Goal: Book appointment/travel/reservation

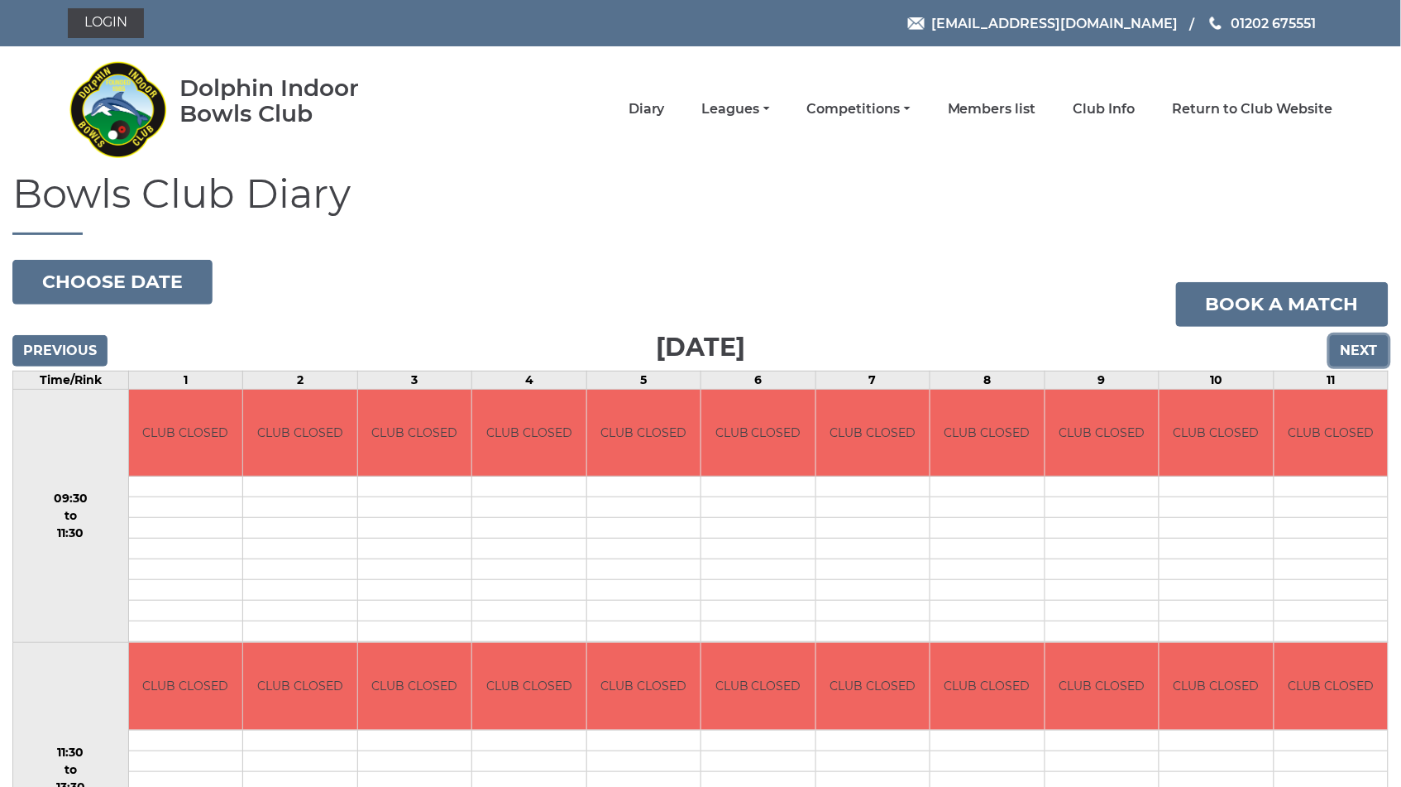
click at [1370, 342] on input "Next" at bounding box center [1359, 350] width 59 height 31
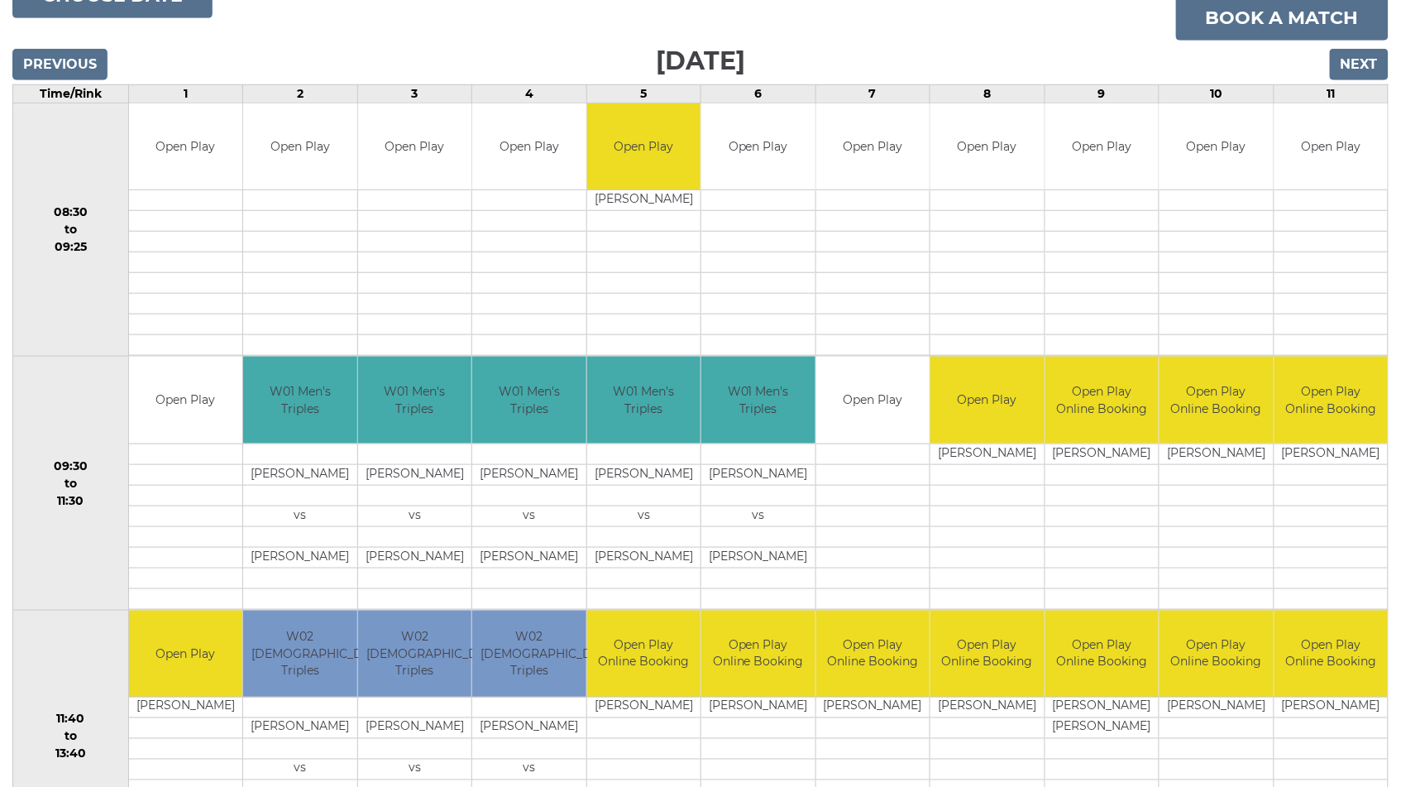
scroll to position [117, 0]
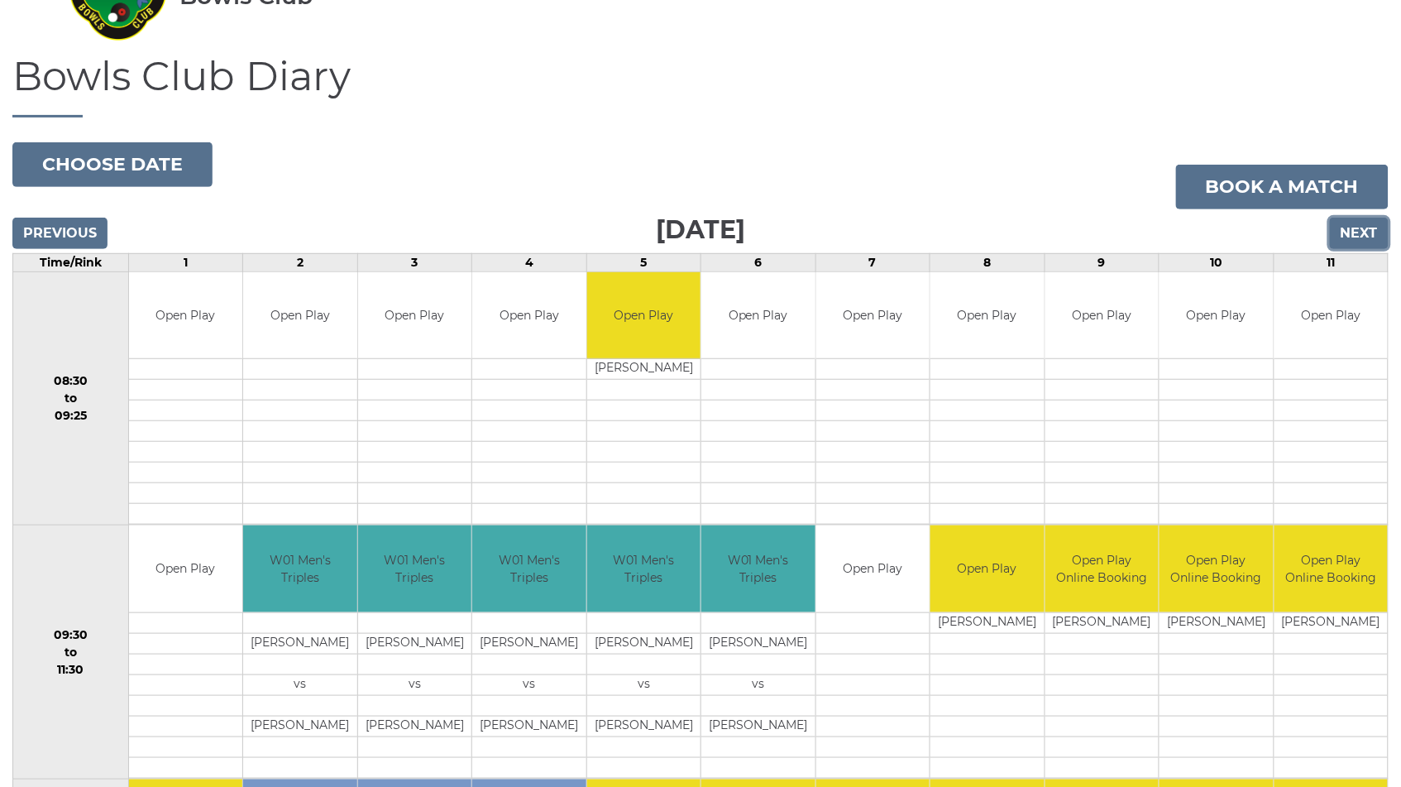
click at [1361, 232] on input "Next" at bounding box center [1359, 233] width 59 height 31
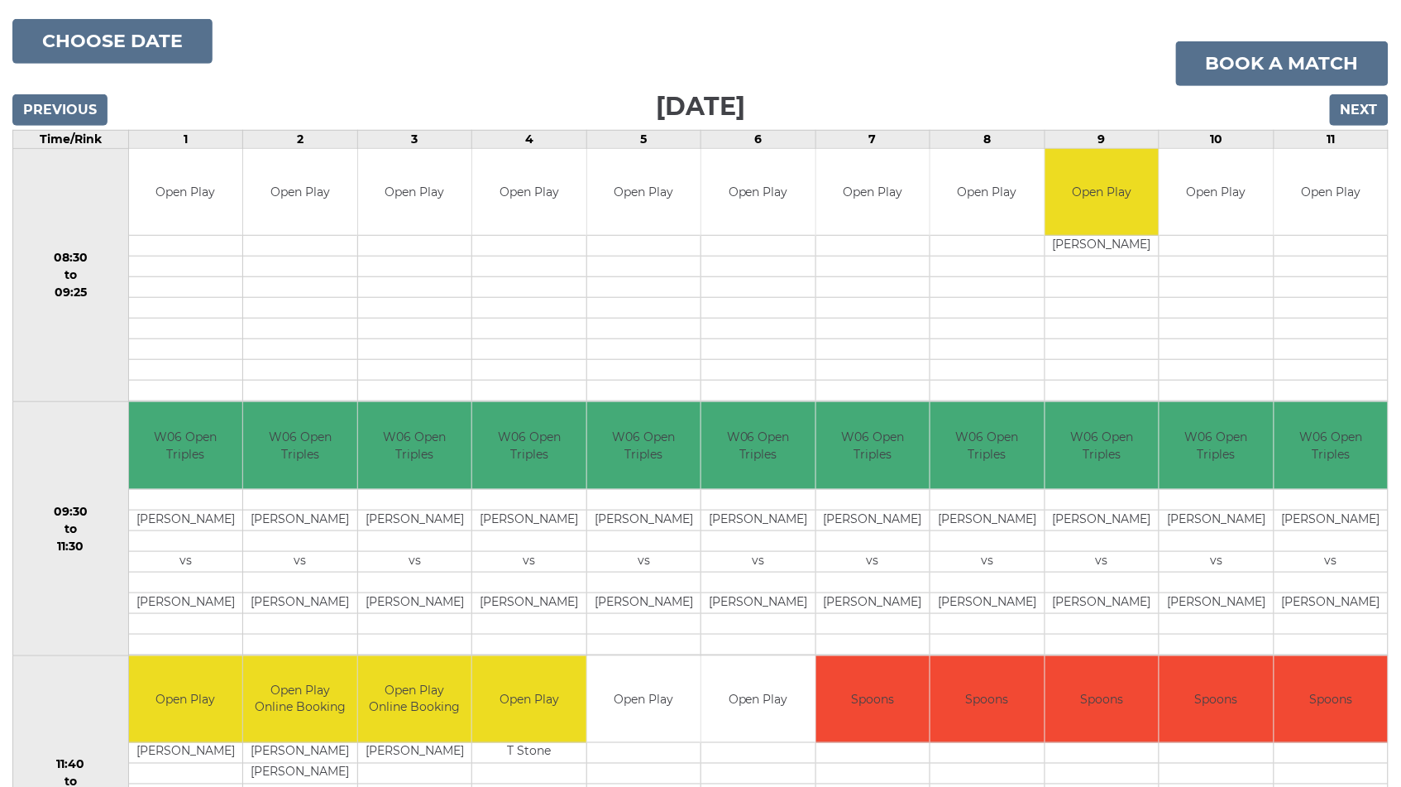
scroll to position [204, 0]
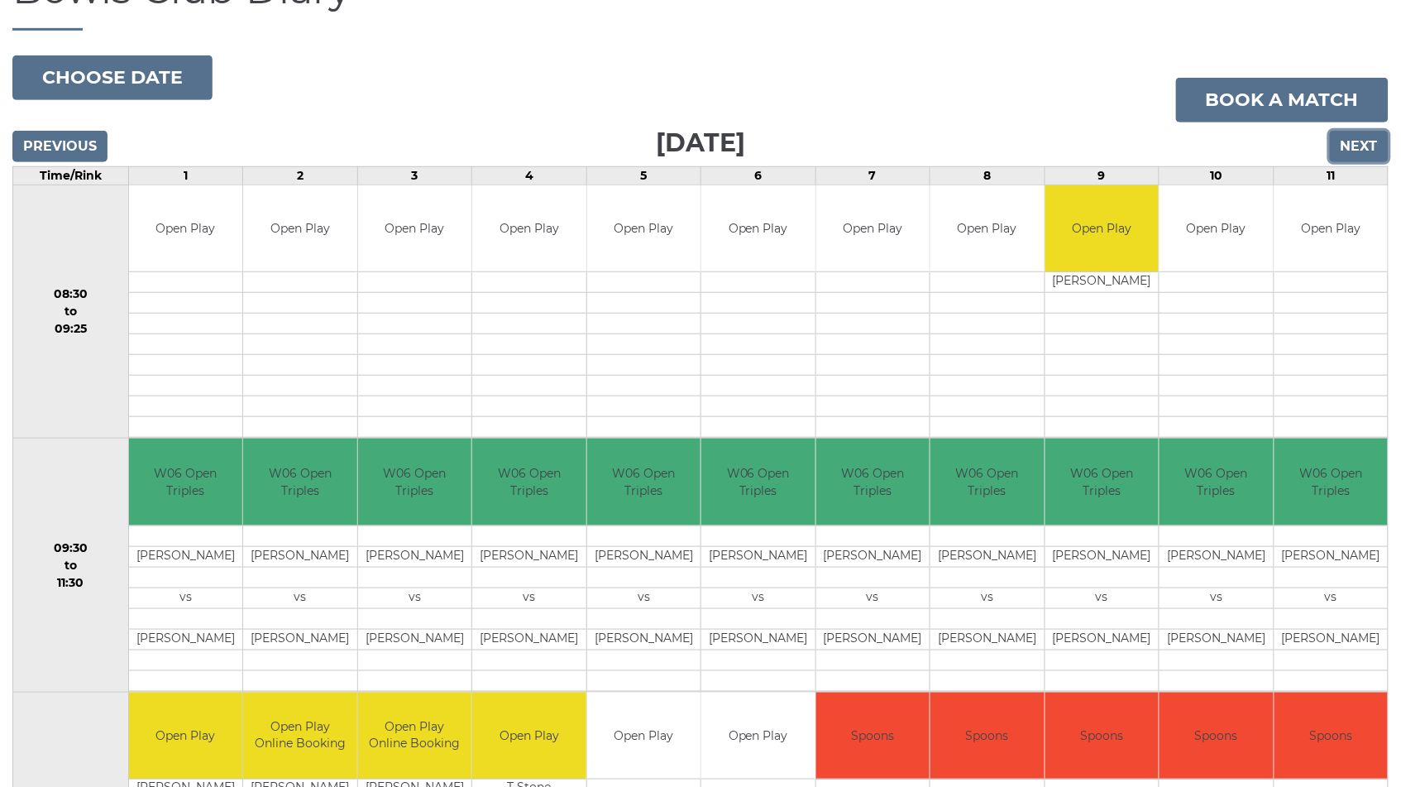
click at [1361, 149] on input "Next" at bounding box center [1359, 146] width 59 height 31
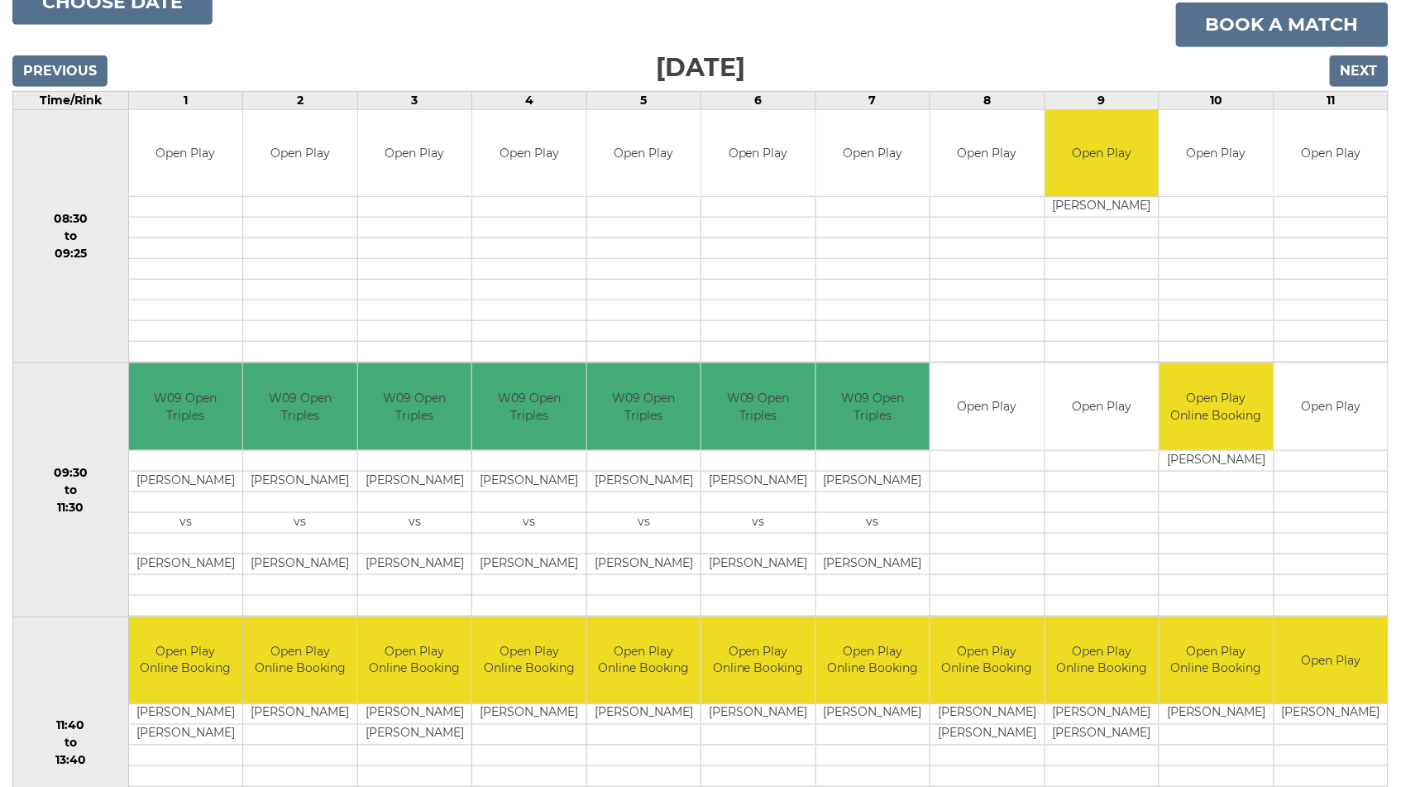
scroll to position [261, 0]
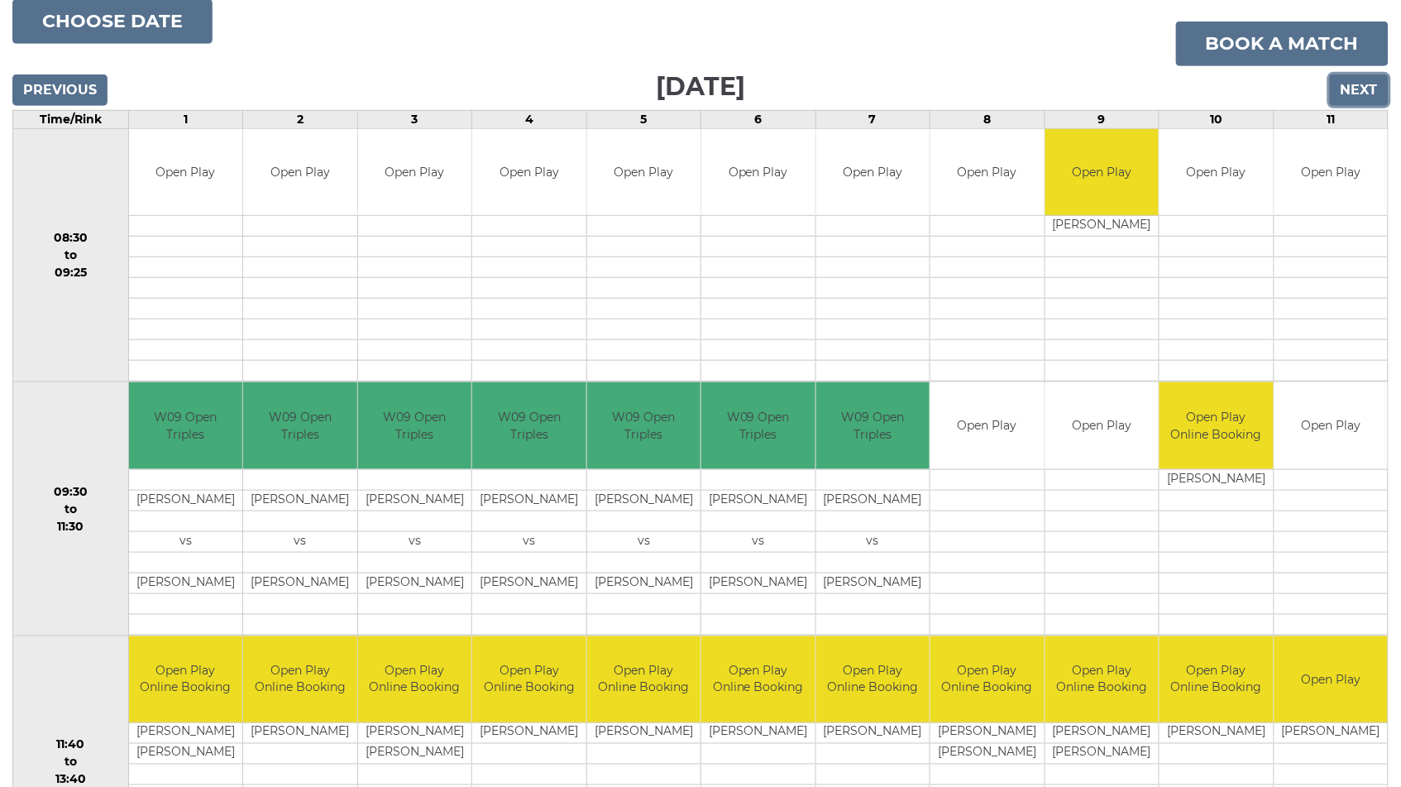
click at [1369, 88] on input "Next" at bounding box center [1359, 89] width 59 height 31
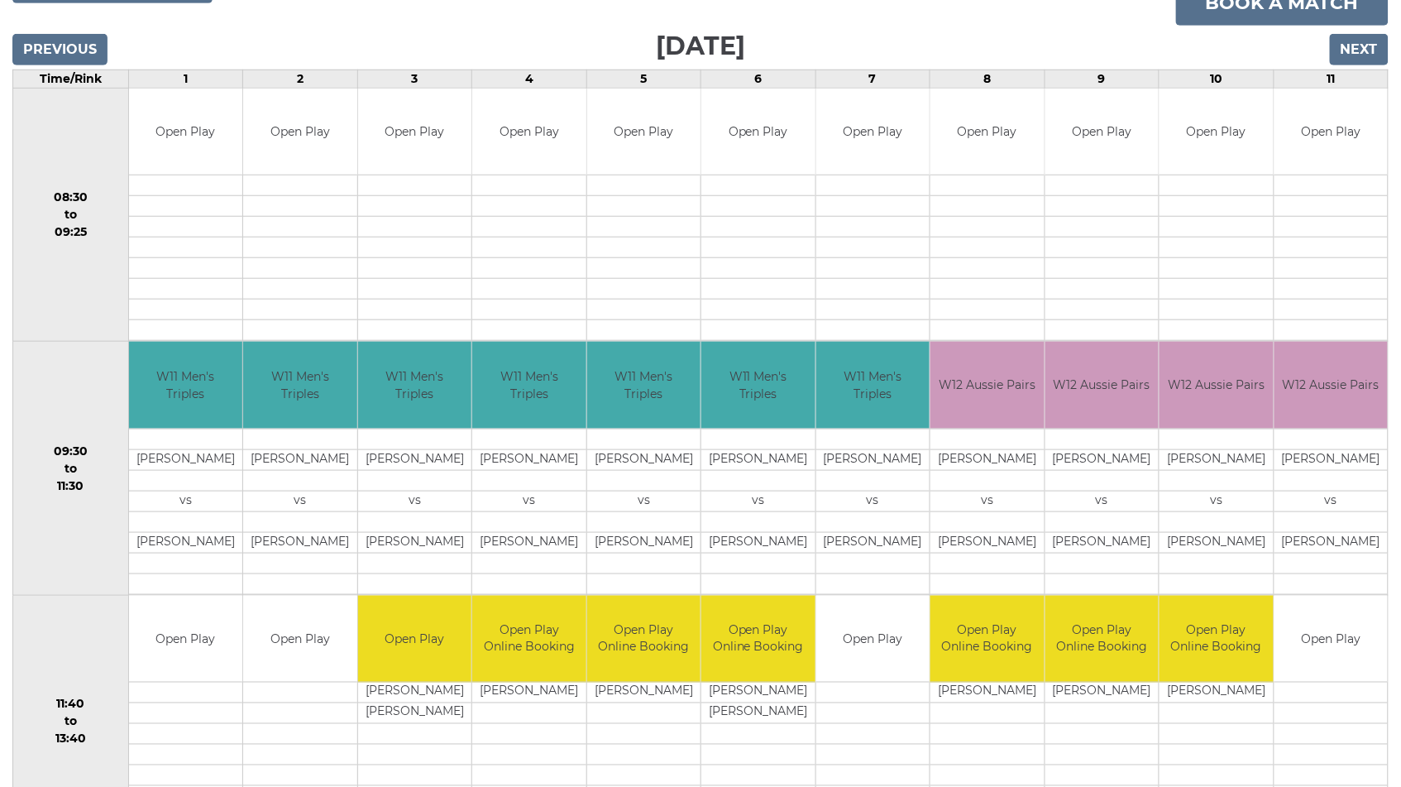
scroll to position [291, 0]
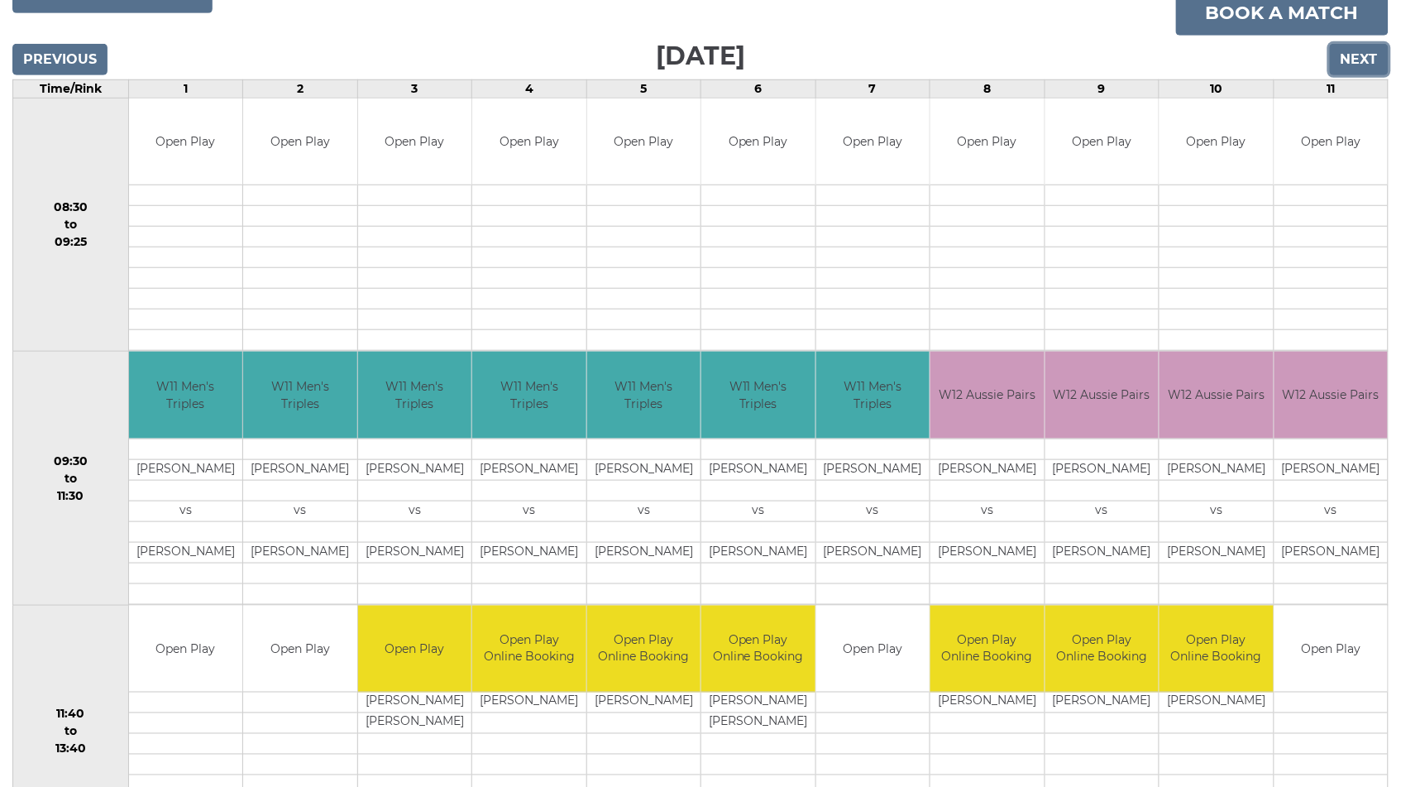
click at [1365, 63] on input "Next" at bounding box center [1359, 59] width 59 height 31
